Goal: Feedback & Contribution: Submit feedback/report problem

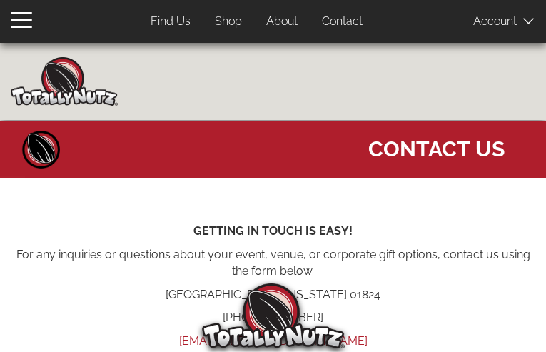
type input "jMDUjGimBxmH"
type input "[EMAIL_ADDRESS][DOMAIN_NAME]"
type input "6865606332"
